Goal: Use online tool/utility: Utilize a website feature to perform a specific function

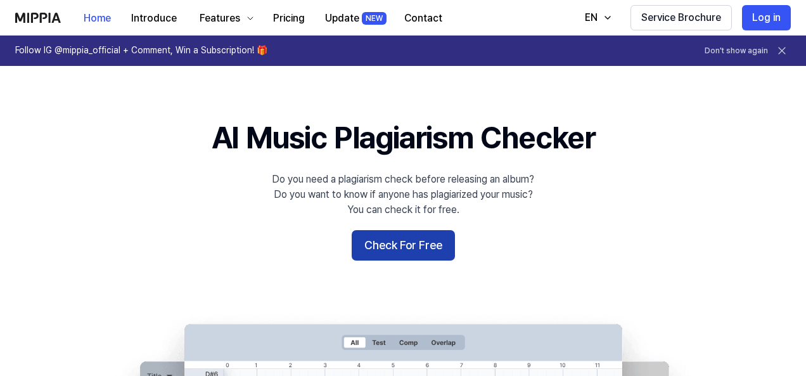
click at [422, 252] on button "Check For Free" at bounding box center [403, 245] width 103 height 30
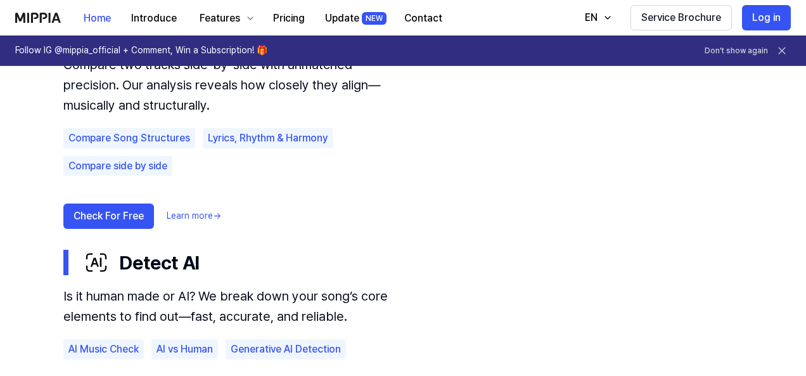
scroll to position [887, 0]
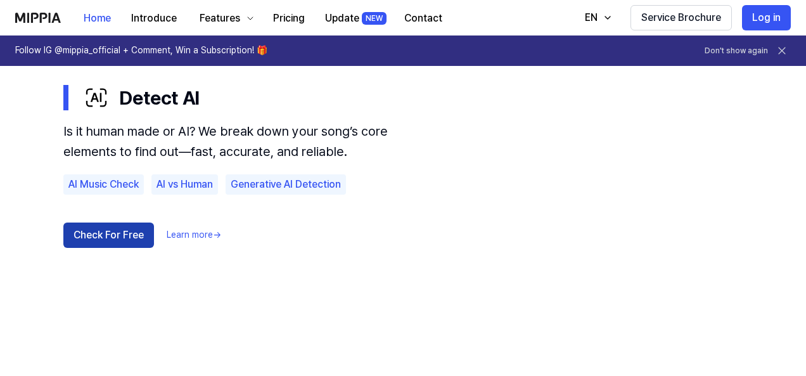
click at [108, 238] on button "Check For Free" at bounding box center [108, 234] width 91 height 25
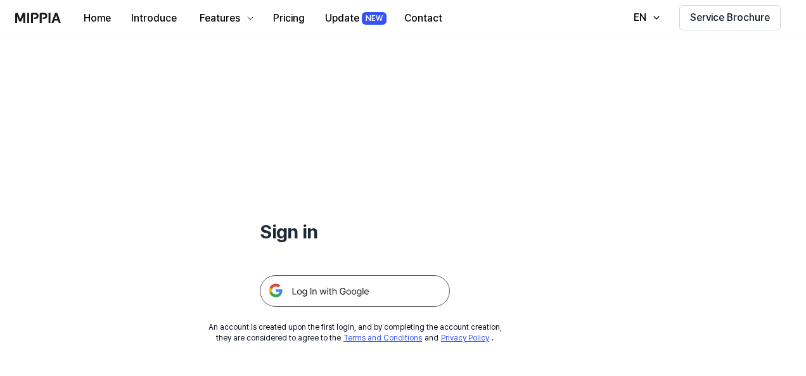
click at [339, 291] on img at bounding box center [355, 291] width 190 height 32
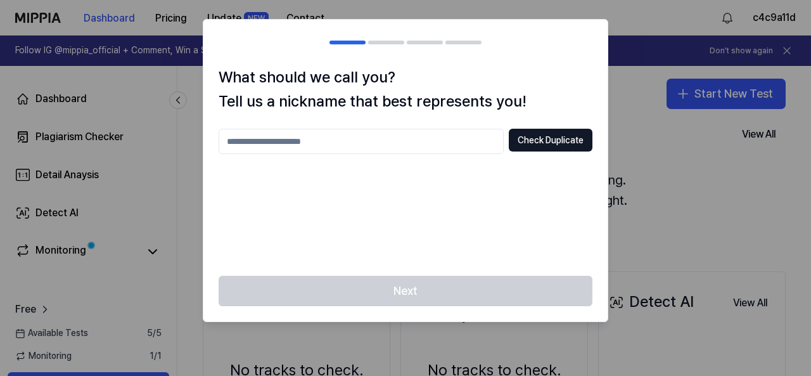
click at [341, 145] on input "text" at bounding box center [361, 141] width 285 height 25
type input "**********"
click at [532, 148] on button "Check Duplicate" at bounding box center [551, 140] width 84 height 23
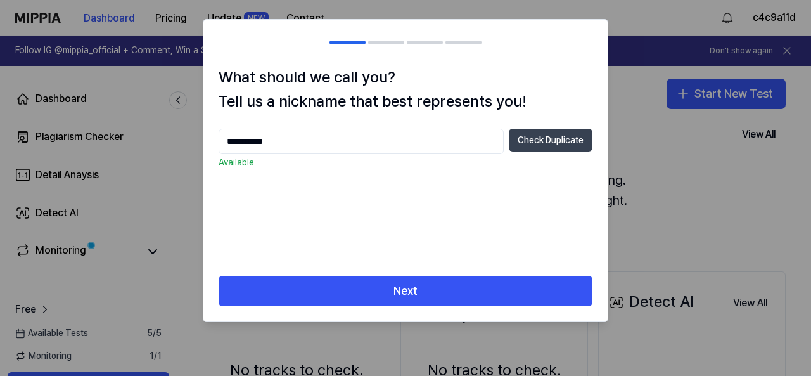
click at [535, 144] on button "Check Duplicate" at bounding box center [551, 140] width 84 height 23
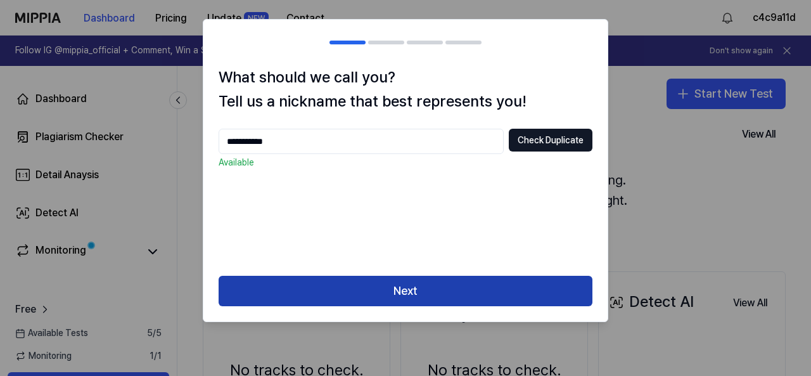
click at [423, 292] on button "Next" at bounding box center [406, 291] width 374 height 30
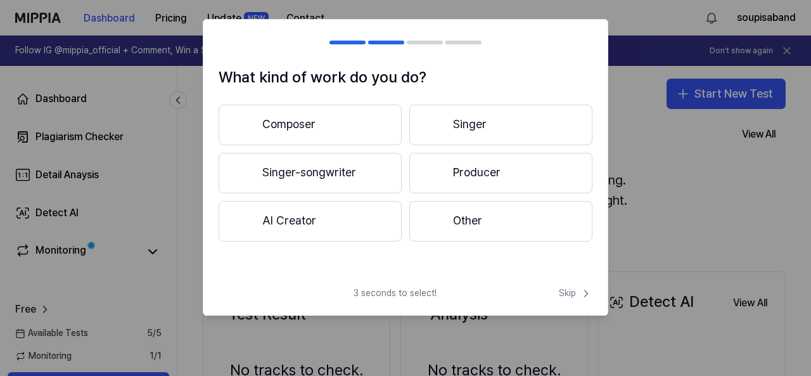
click at [336, 129] on button "Composer" at bounding box center [310, 125] width 183 height 41
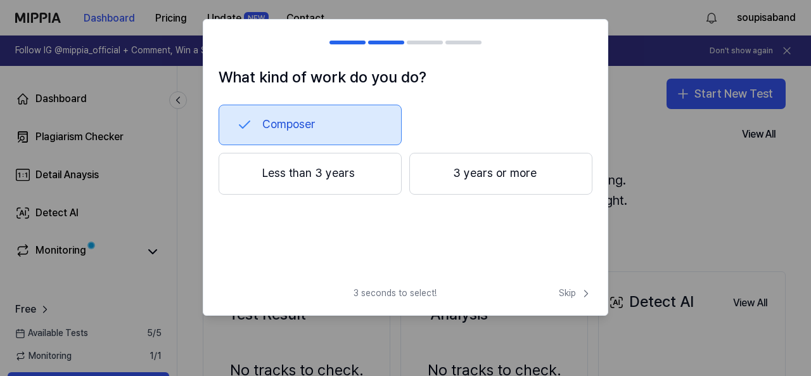
click at [480, 182] on button "3 years or more" at bounding box center [500, 174] width 183 height 42
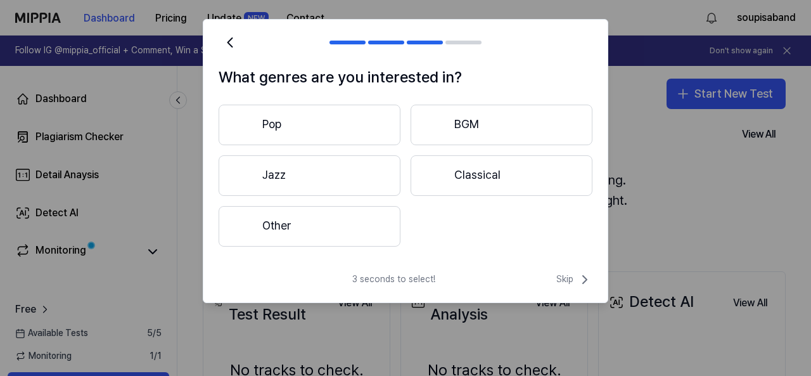
click at [339, 231] on button "Other" at bounding box center [310, 226] width 182 height 41
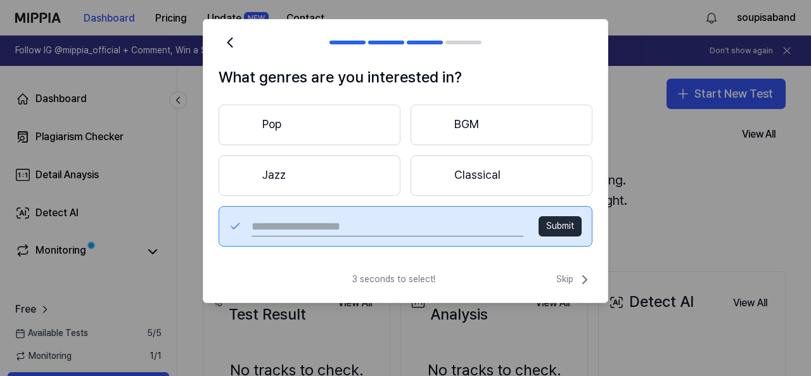
click at [427, 231] on input "text" at bounding box center [388, 226] width 272 height 20
type input "****"
click at [584, 231] on div "**** Submit" at bounding box center [406, 226] width 374 height 41
click at [567, 235] on button "Submit" at bounding box center [560, 226] width 43 height 20
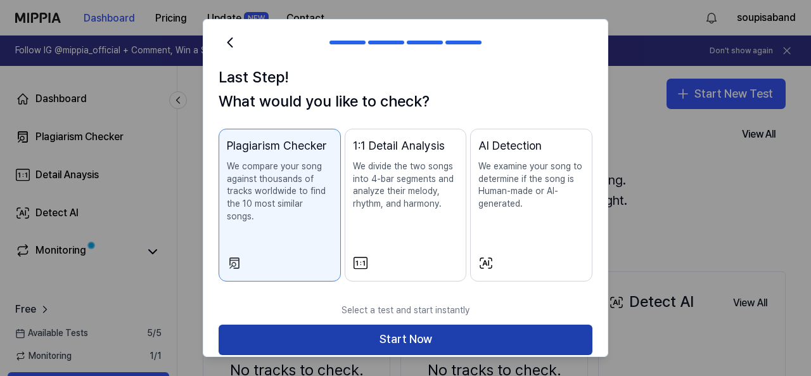
click at [434, 326] on button "Start Now" at bounding box center [406, 340] width 374 height 30
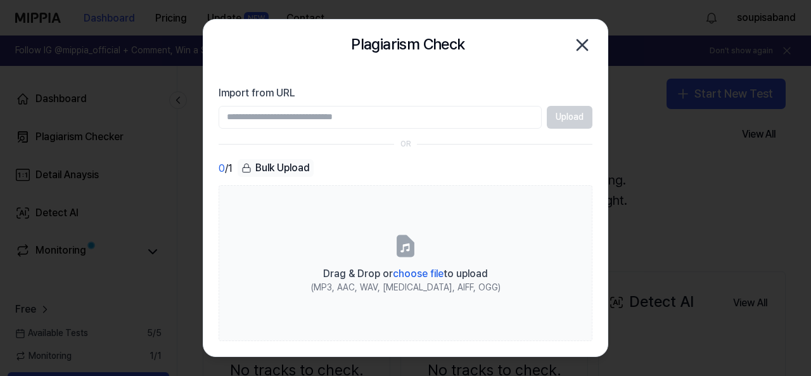
paste input "**********"
type input "**********"
click at [574, 119] on button "Upload" at bounding box center [570, 117] width 46 height 23
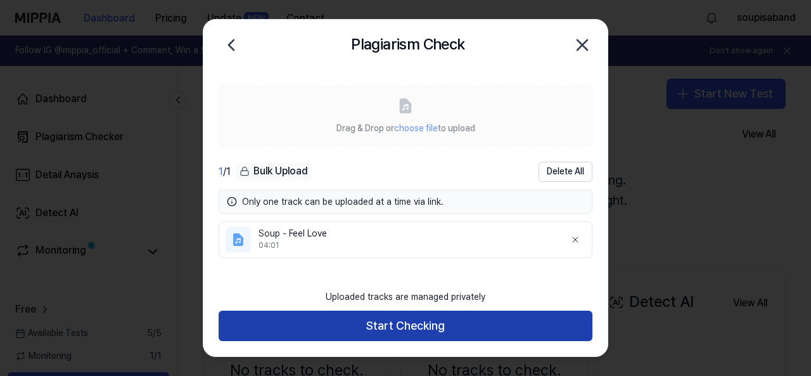
click at [425, 331] on button "Start Checking" at bounding box center [406, 326] width 374 height 30
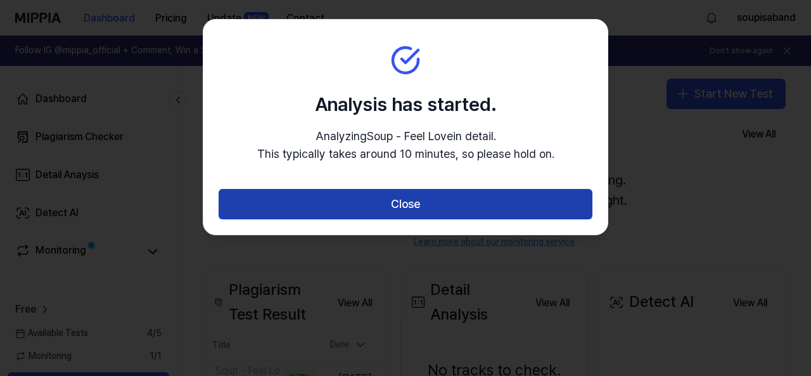
click at [463, 200] on button "Close" at bounding box center [406, 204] width 374 height 30
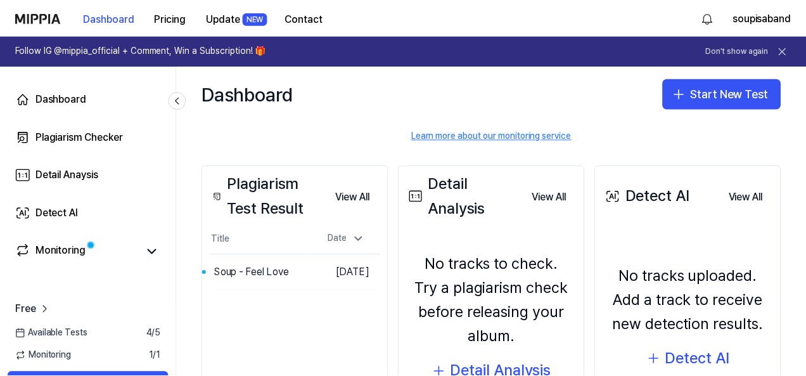
scroll to position [127, 0]
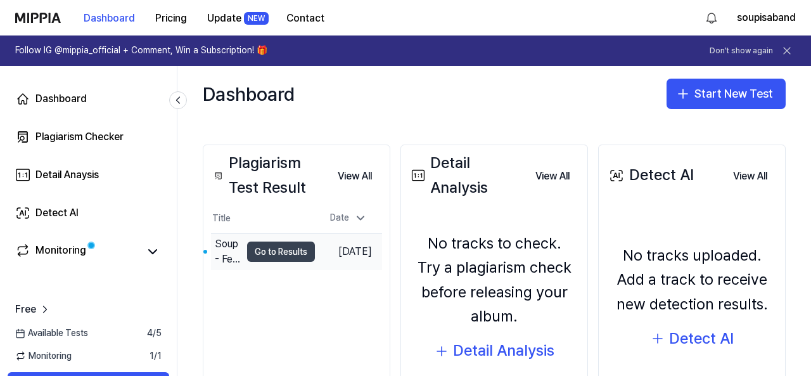
click at [264, 247] on button "Go to Results" at bounding box center [281, 251] width 68 height 20
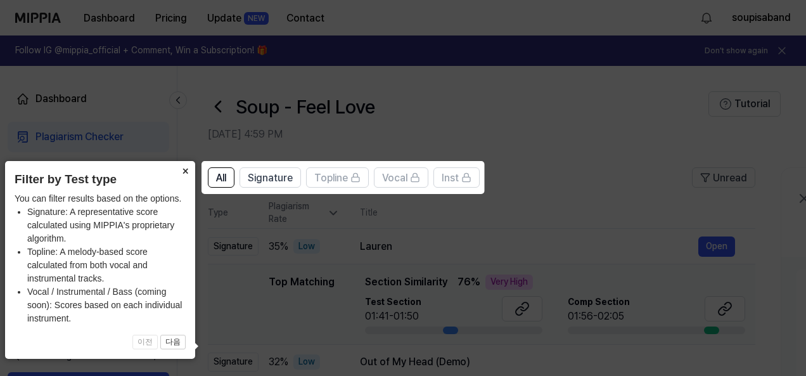
click at [183, 172] on button "×" at bounding box center [185, 170] width 20 height 18
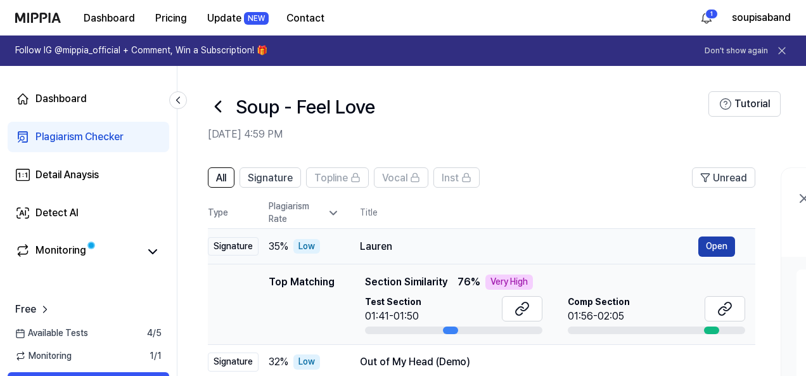
click at [717, 247] on button "Open" at bounding box center [716, 246] width 37 height 20
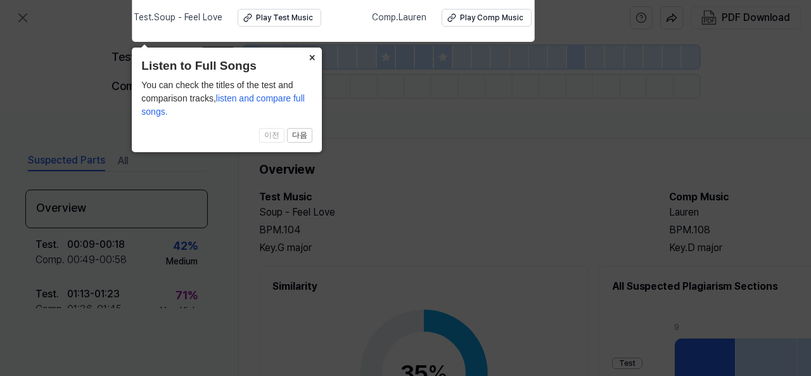
click at [314, 58] on button "×" at bounding box center [312, 57] width 20 height 18
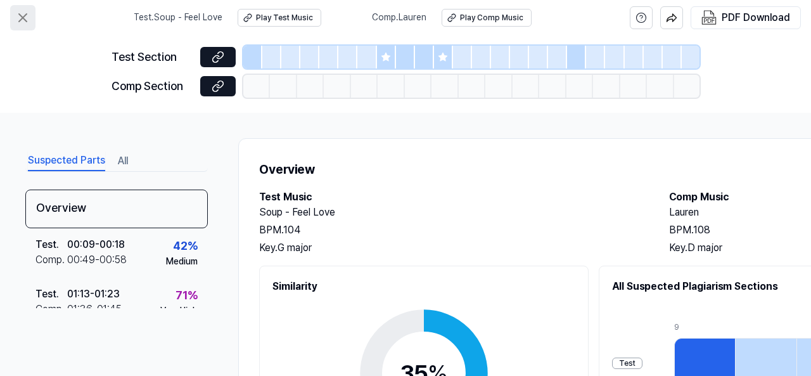
click at [30, 20] on icon at bounding box center [22, 17] width 15 height 15
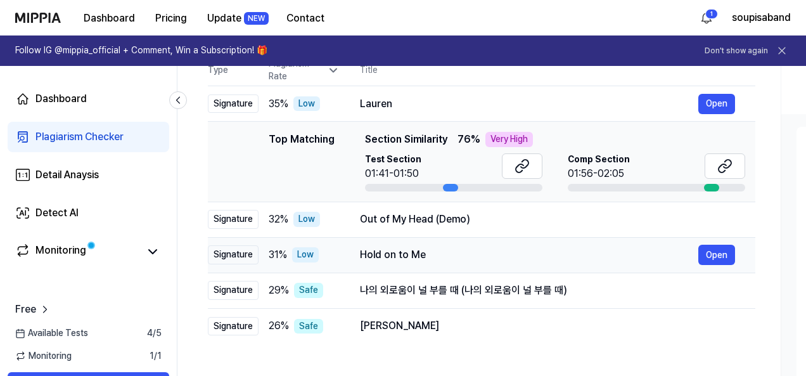
scroll to position [127, 0]
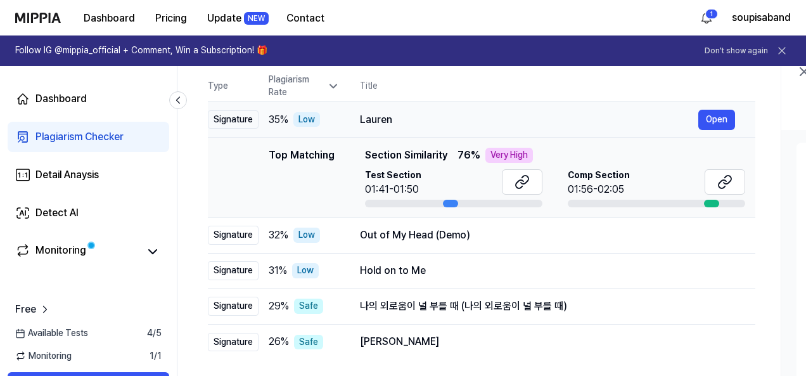
click at [376, 117] on div "Lauren" at bounding box center [529, 119] width 338 height 15
